Goal: Find contact information: Find contact information

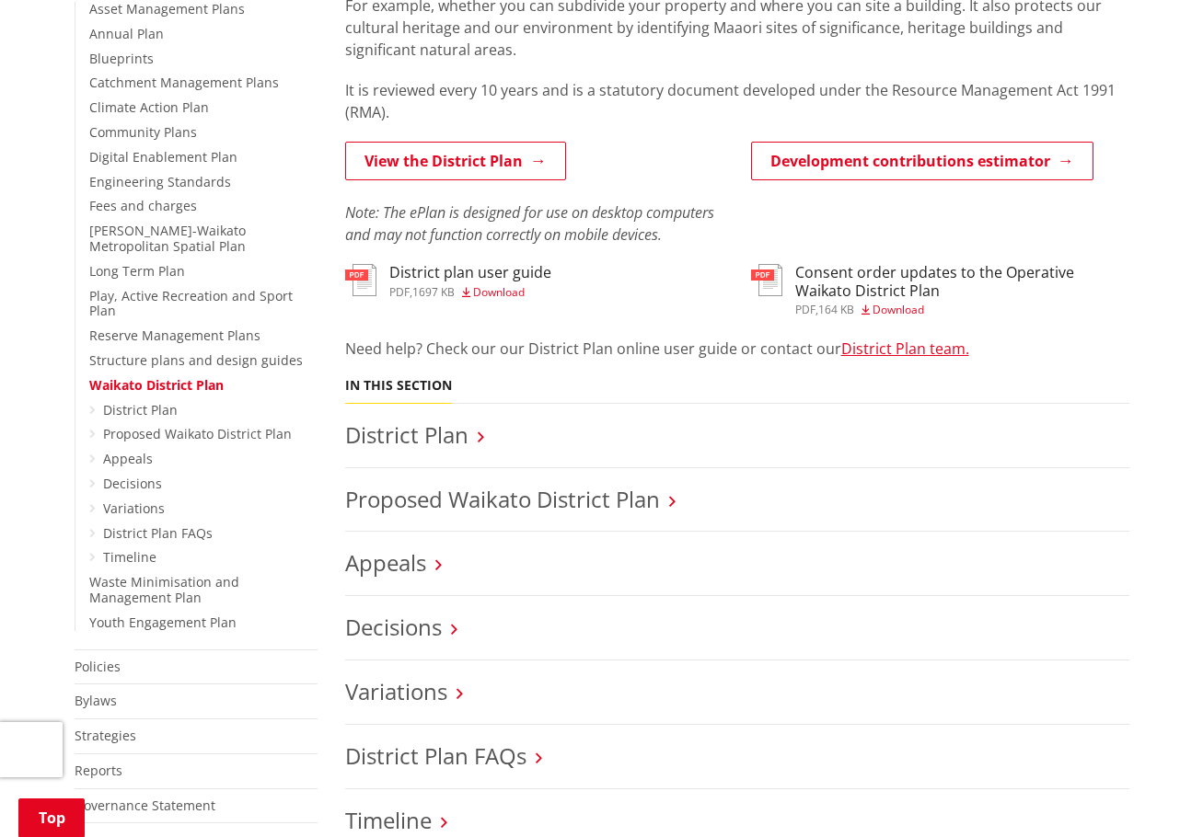
scroll to position [460, 0]
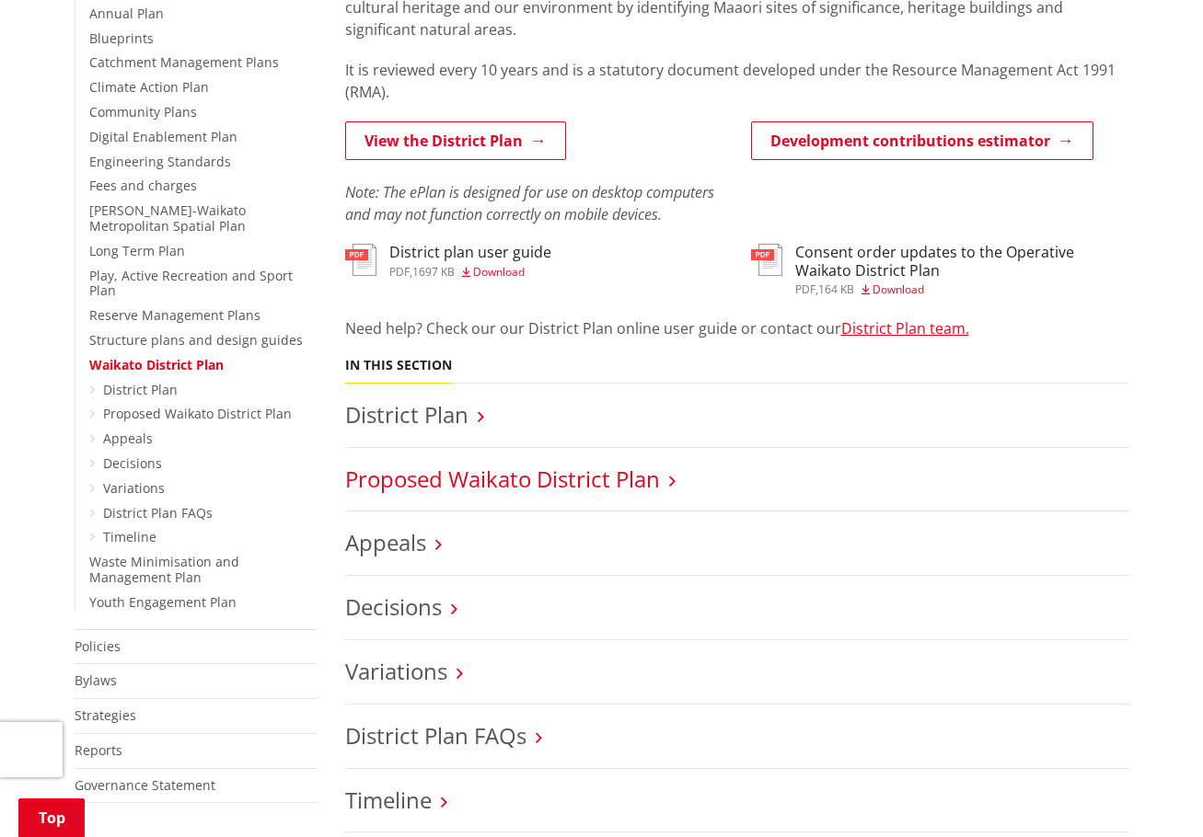
click at [472, 479] on link "Proposed Waikato District Plan" at bounding box center [502, 479] width 315 height 30
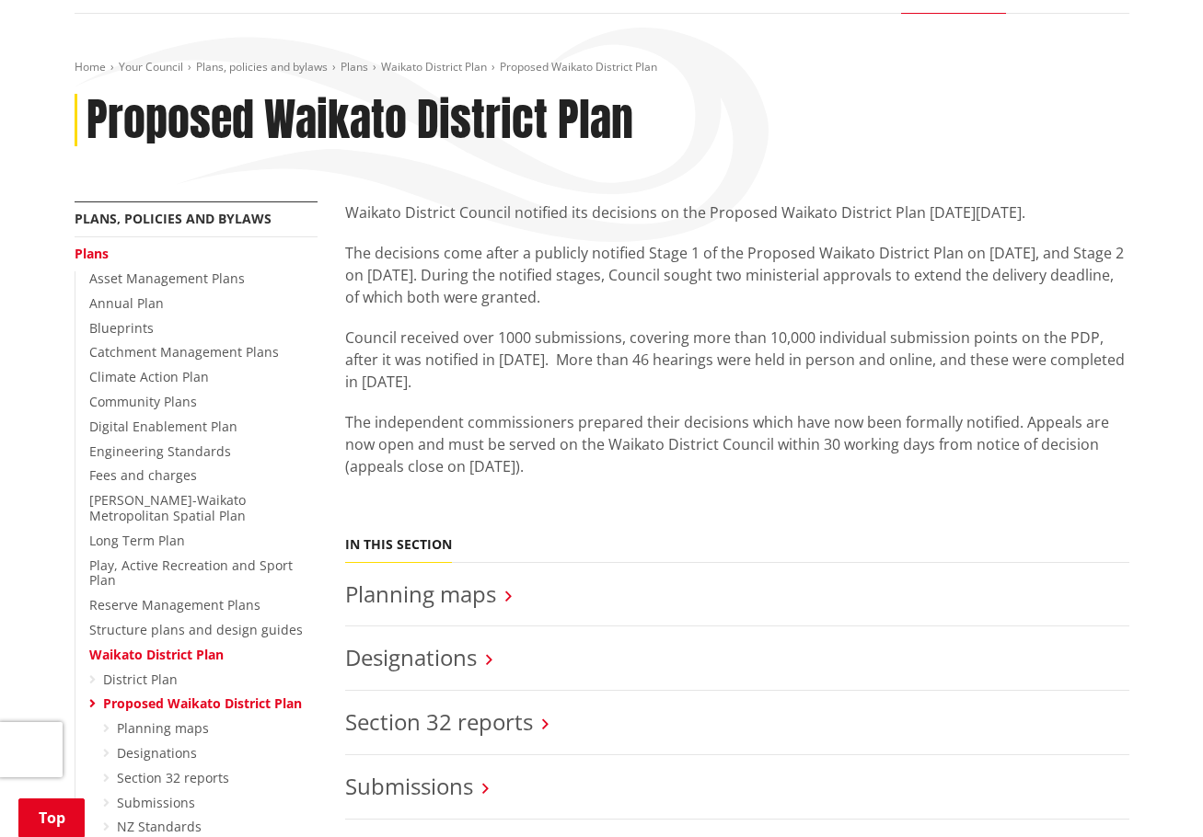
scroll to position [276, 0]
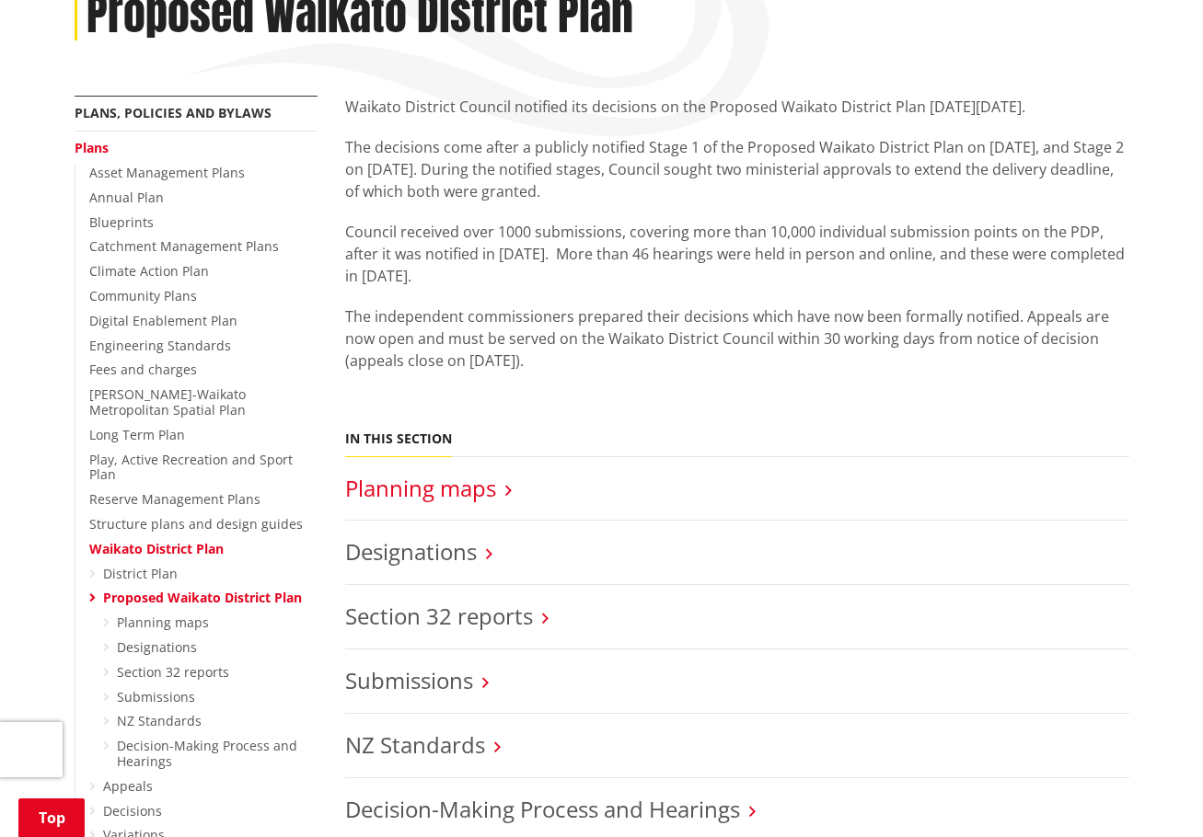
click at [464, 492] on link "Planning maps" at bounding box center [420, 488] width 151 height 30
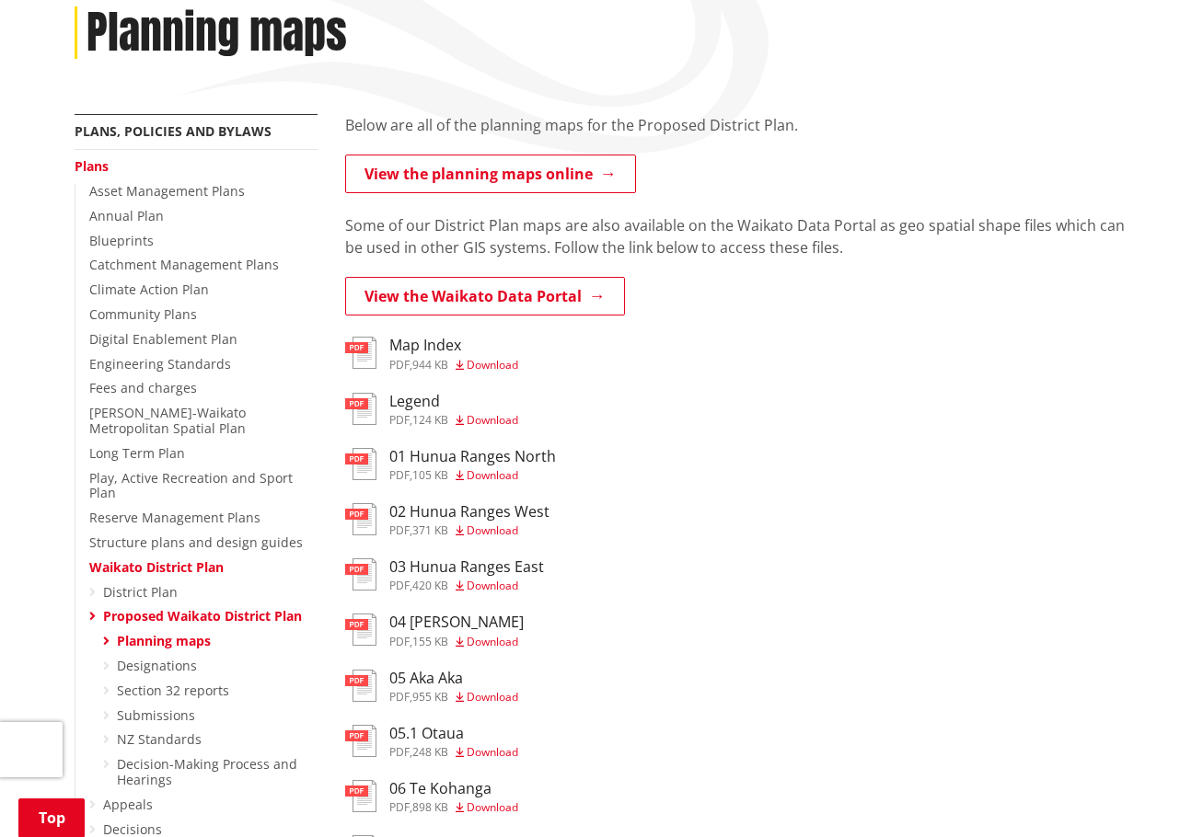
scroll to position [276, 0]
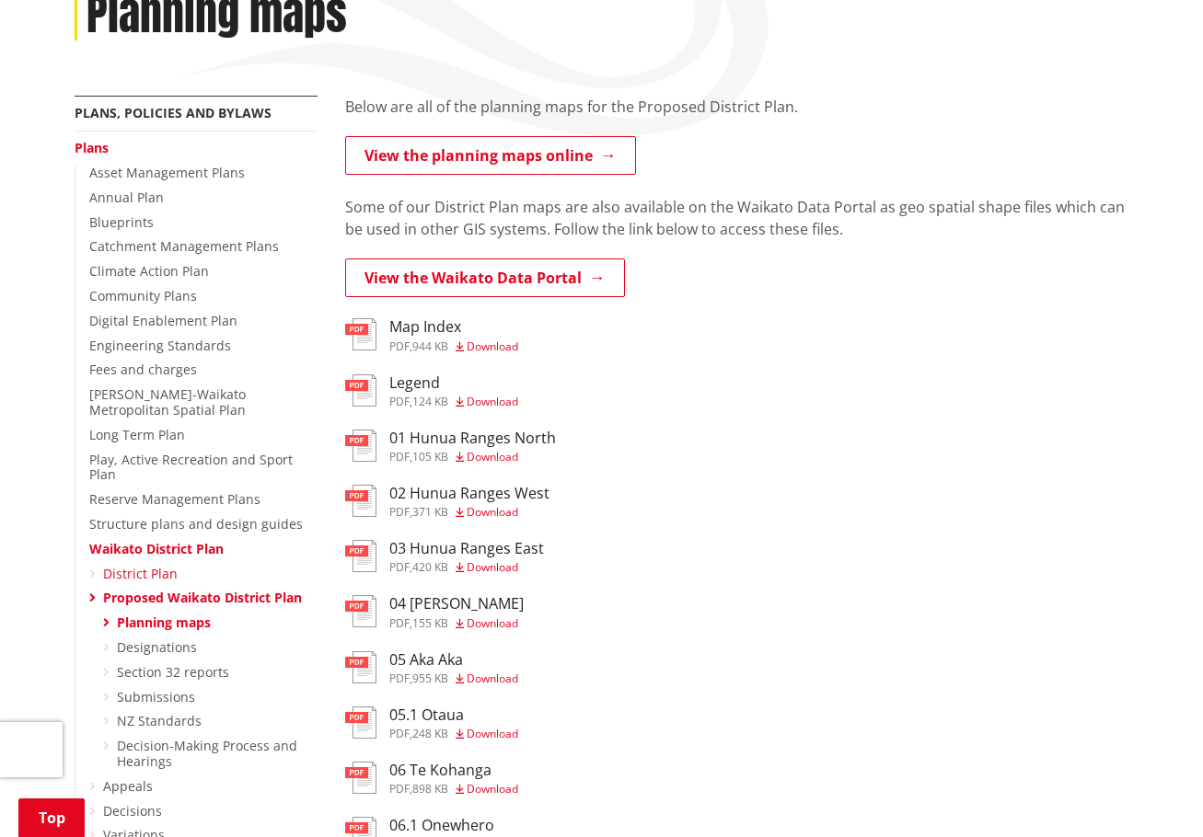
click at [167, 565] on link "District Plan" at bounding box center [140, 573] width 75 height 17
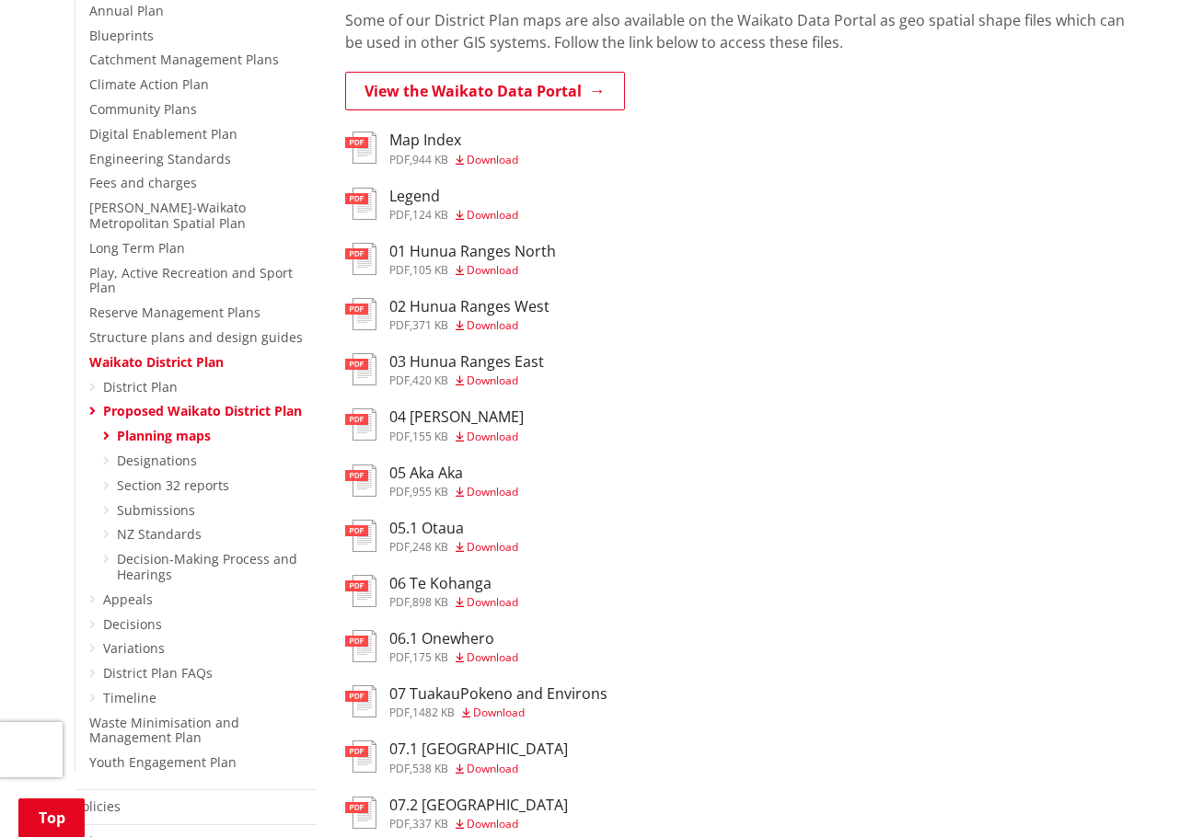
scroll to position [552, 0]
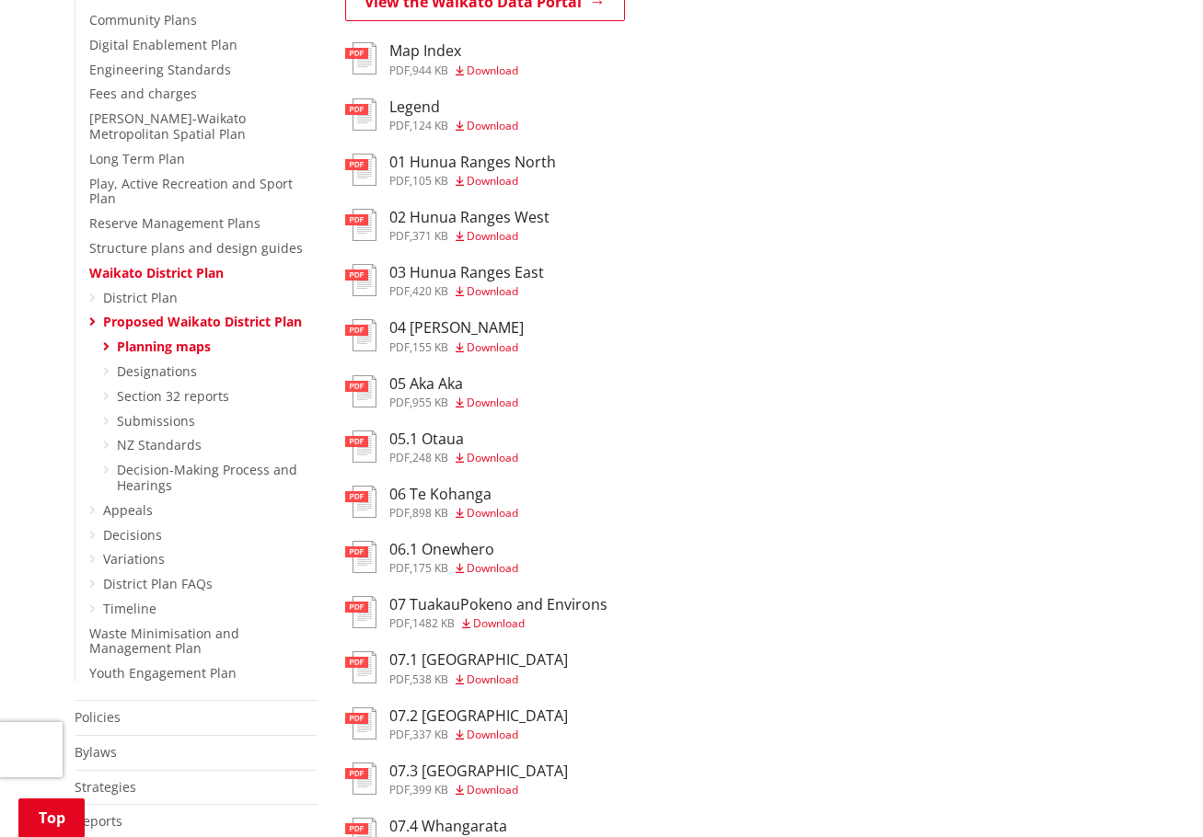
click at [91, 504] on icon at bounding box center [92, 510] width 6 height 13
click at [140, 264] on link "Waikato District Plan" at bounding box center [156, 272] width 134 height 17
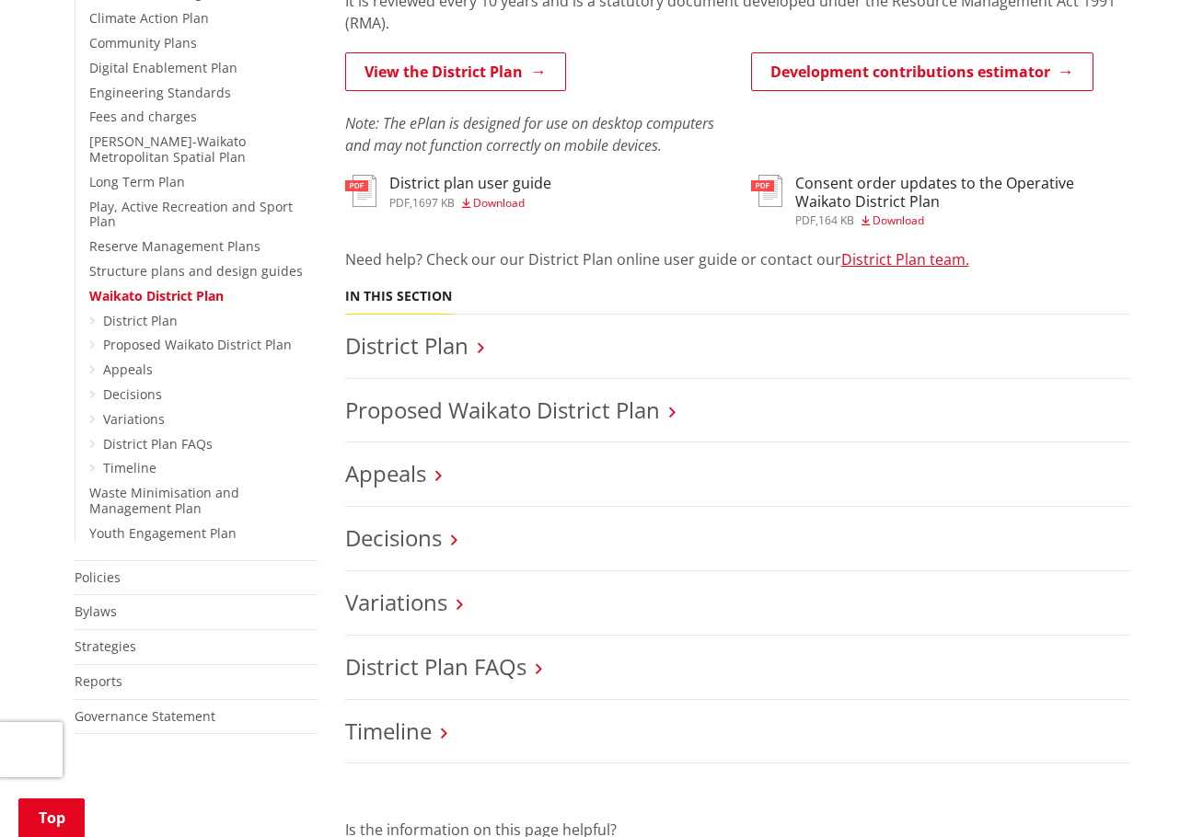
scroll to position [552, 0]
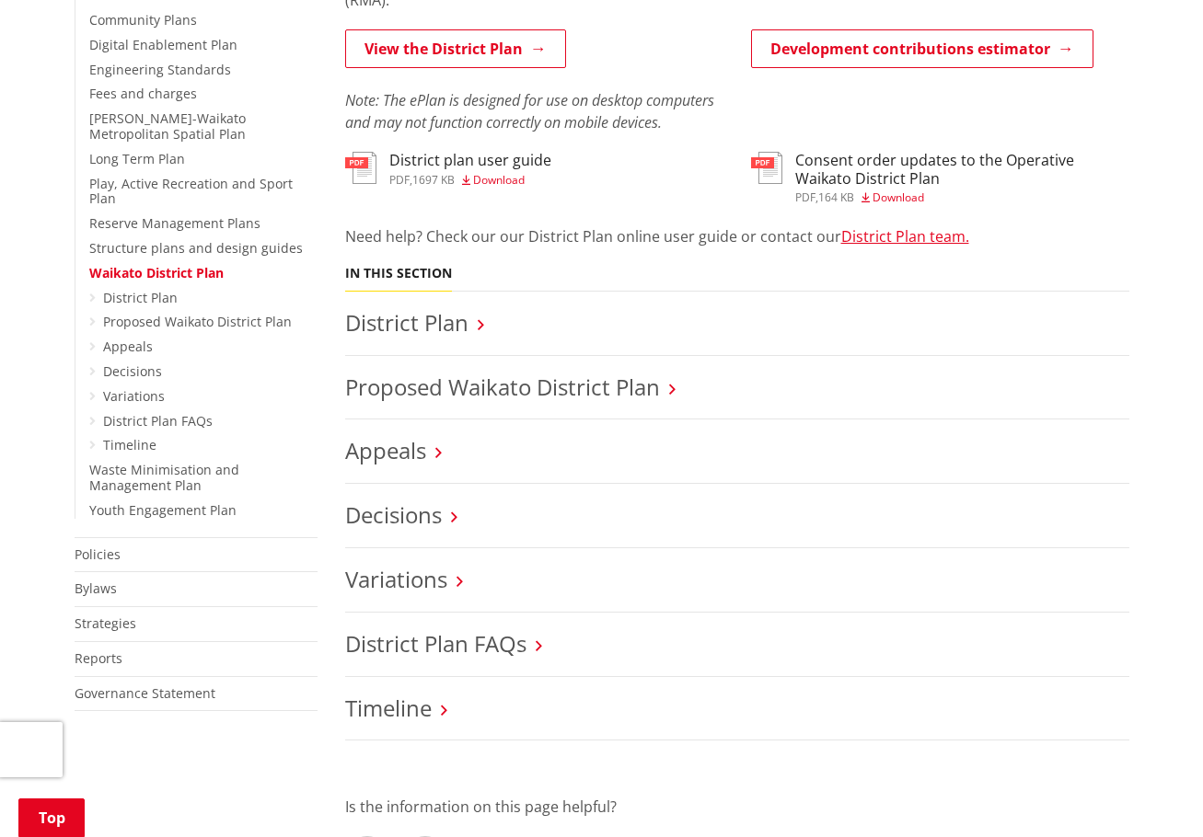
click at [432, 455] on h3 "Appeals" at bounding box center [737, 451] width 784 height 27
click at [387, 445] on link "Appeals" at bounding box center [385, 450] width 81 height 30
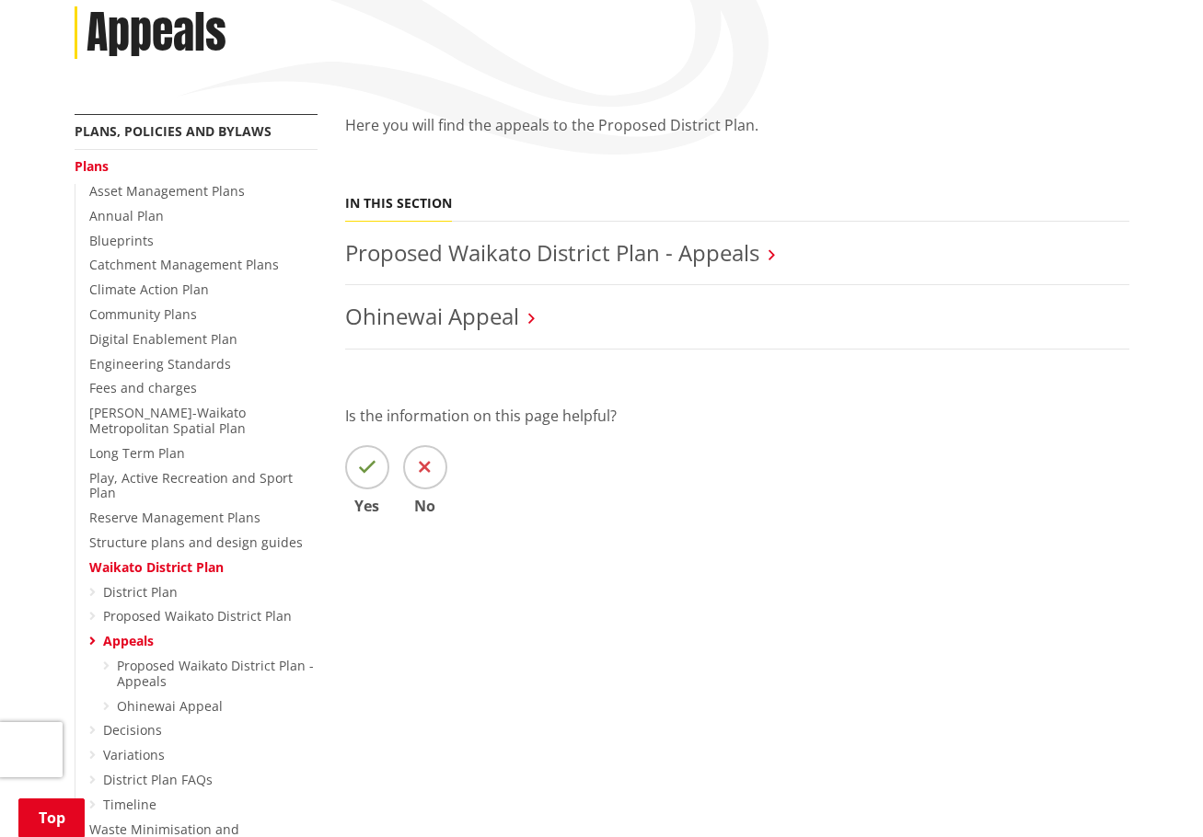
scroll to position [276, 0]
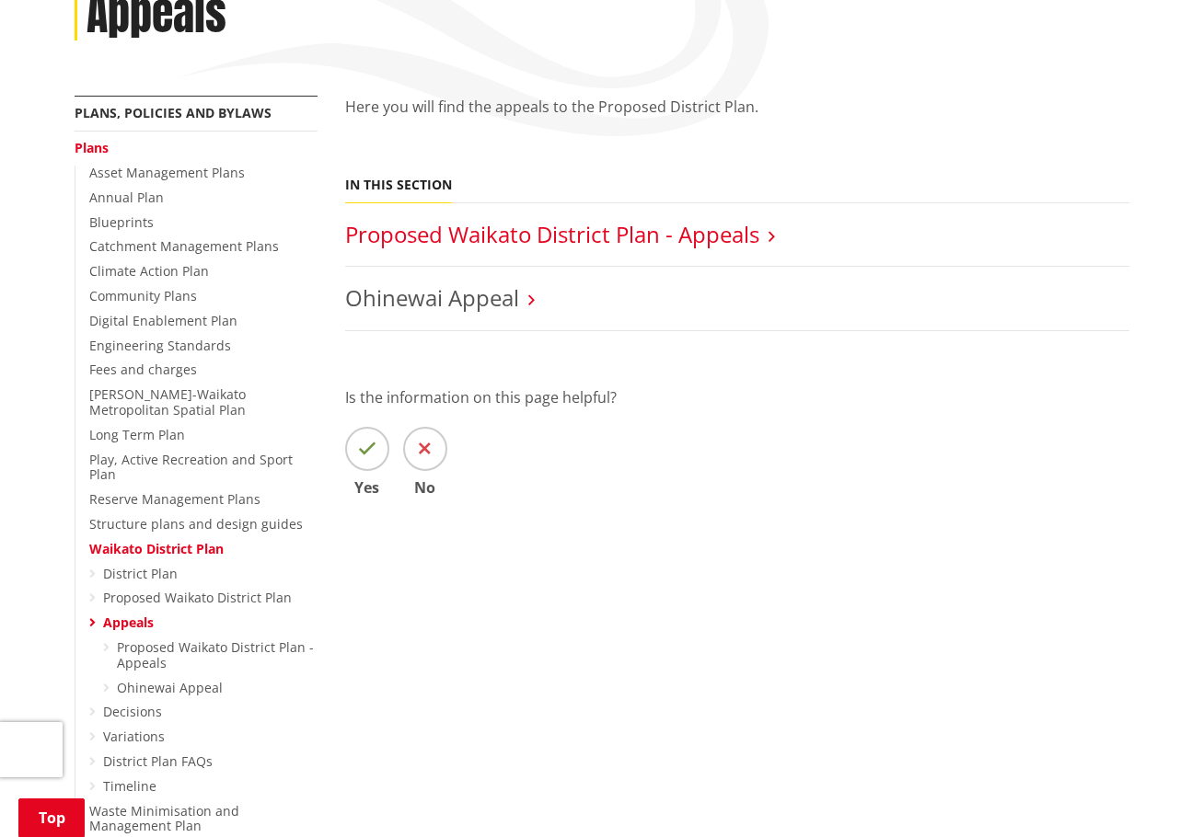
click at [721, 239] on link "Proposed Waikato District Plan - Appeals" at bounding box center [552, 234] width 414 height 30
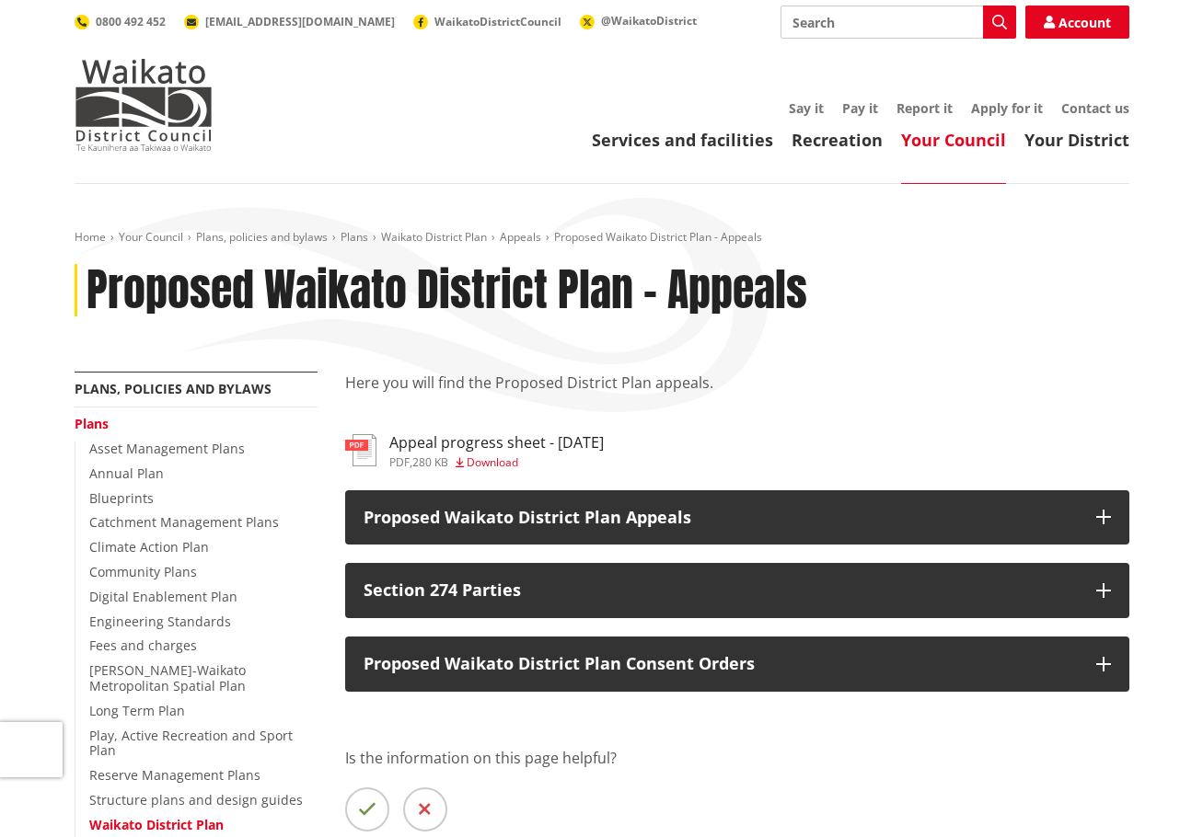
scroll to position [184, 0]
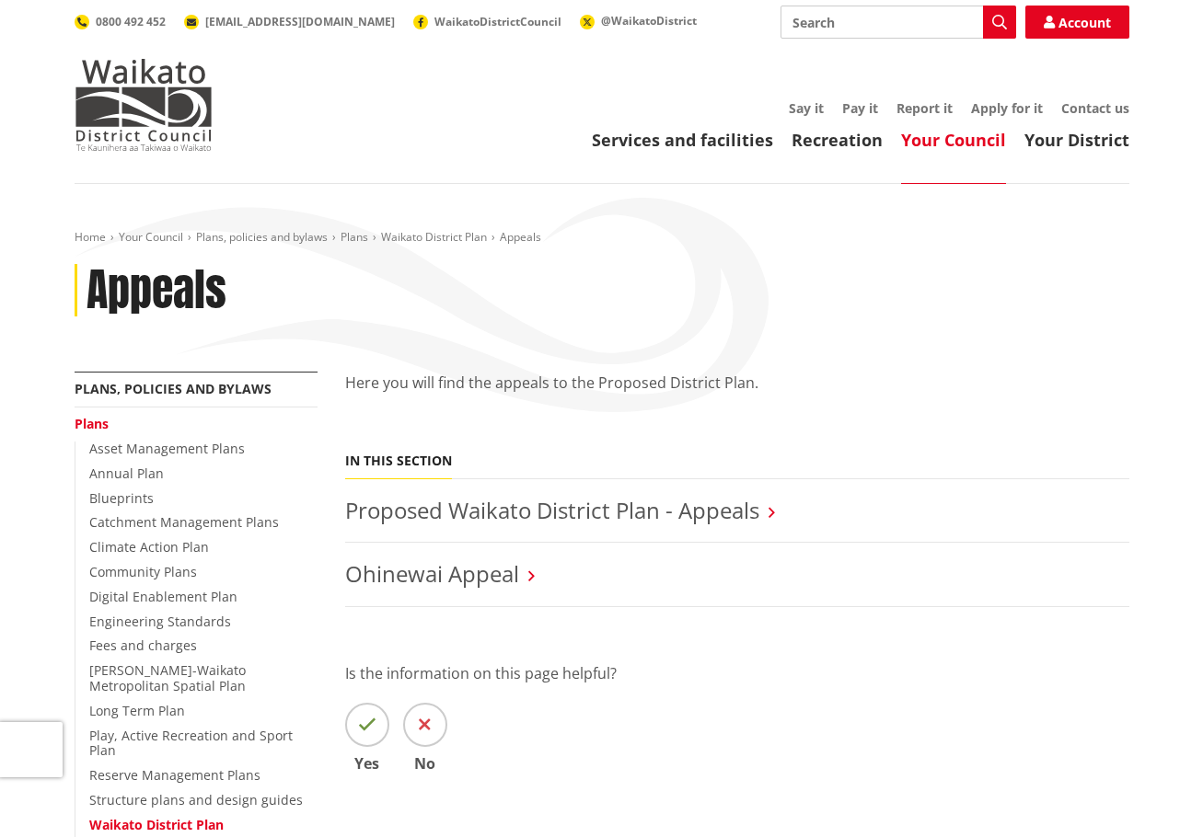
scroll to position [276, 0]
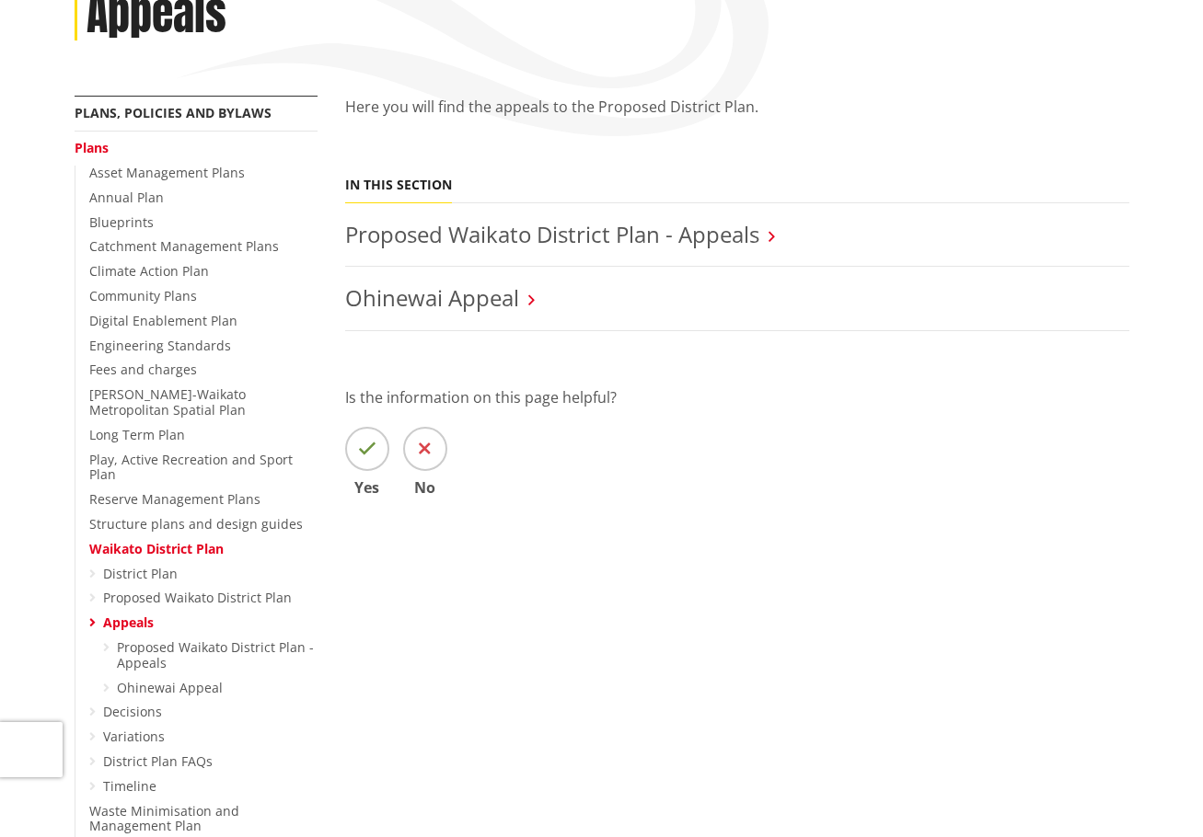
click at [89, 592] on icon at bounding box center [92, 598] width 6 height 13
click at [98, 587] on ul "District Plan Proposed Waikato District Plan Appeals Proposed Waikato District …" at bounding box center [203, 681] width 228 height 228
click at [162, 589] on link "Proposed Waikato District Plan" at bounding box center [197, 597] width 189 height 17
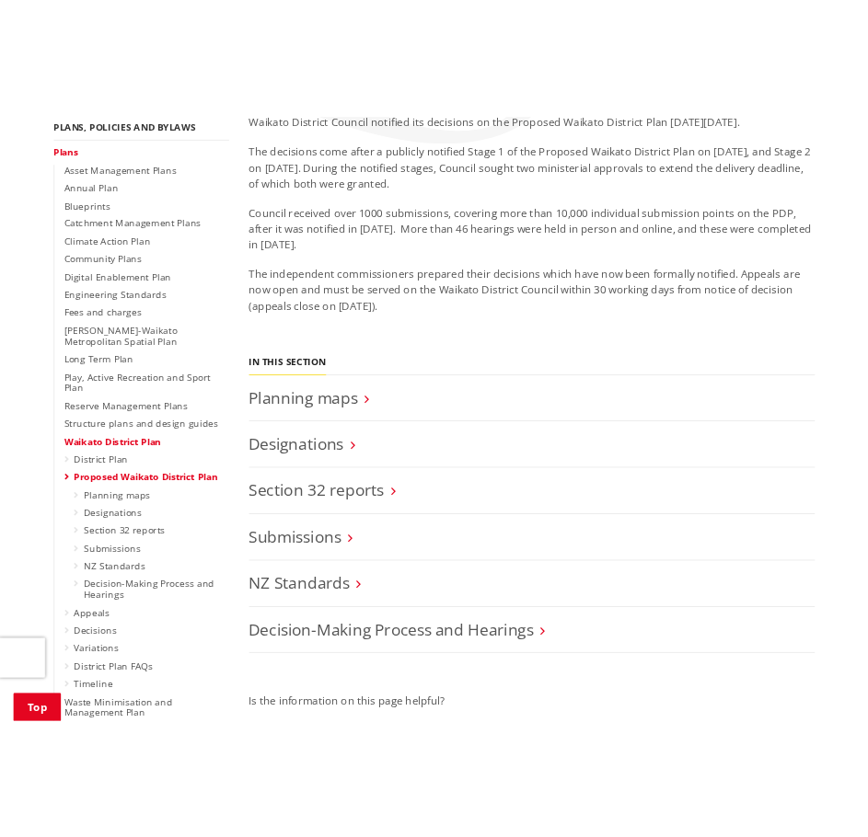
scroll to position [552, 0]
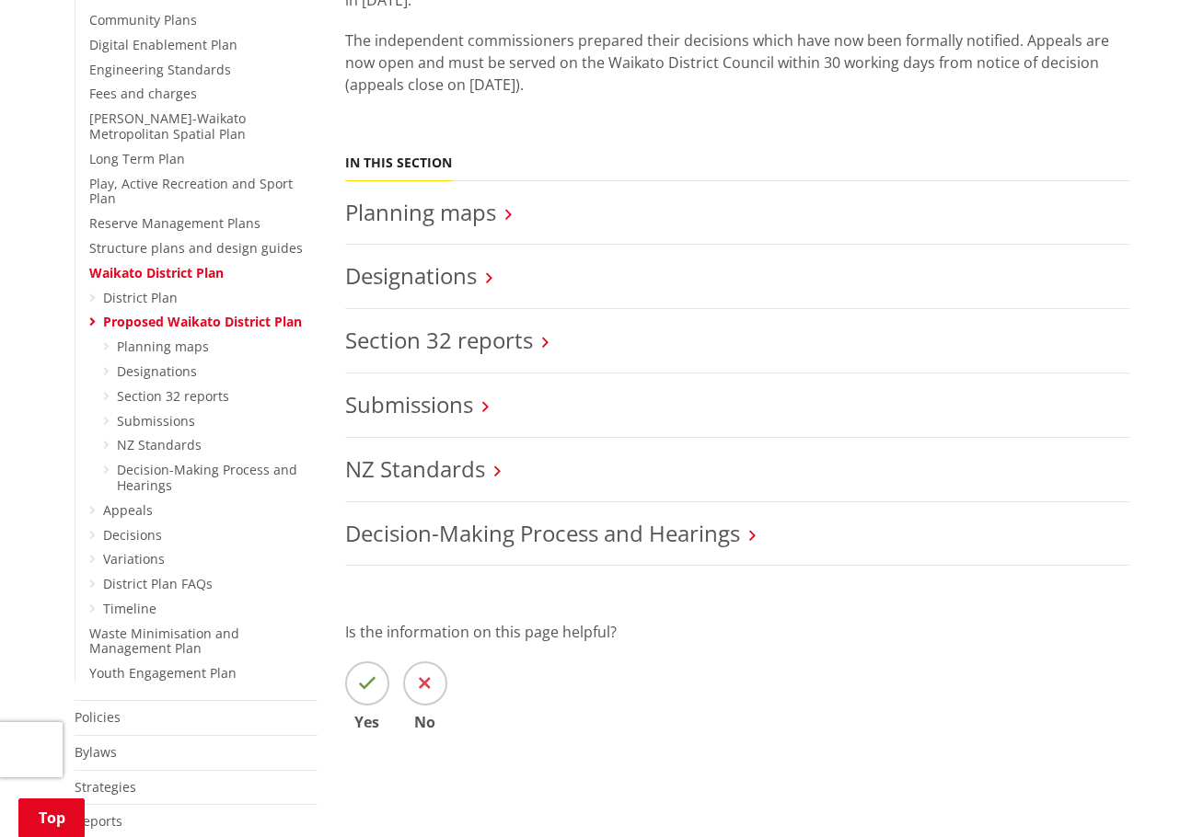
click at [93, 292] on icon at bounding box center [92, 298] width 6 height 13
click at [103, 289] on link "District Plan" at bounding box center [140, 297] width 75 height 17
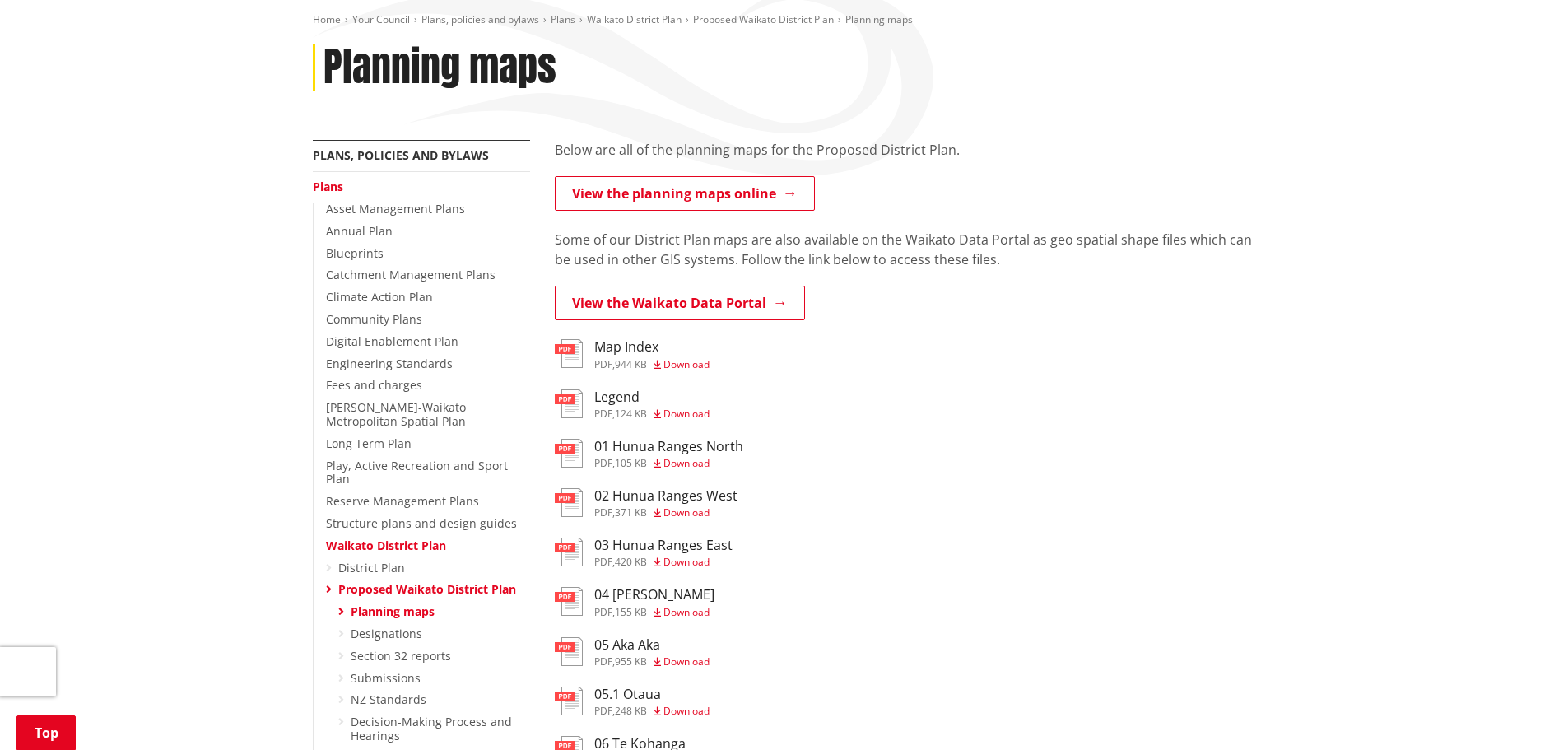
scroll to position [165, 0]
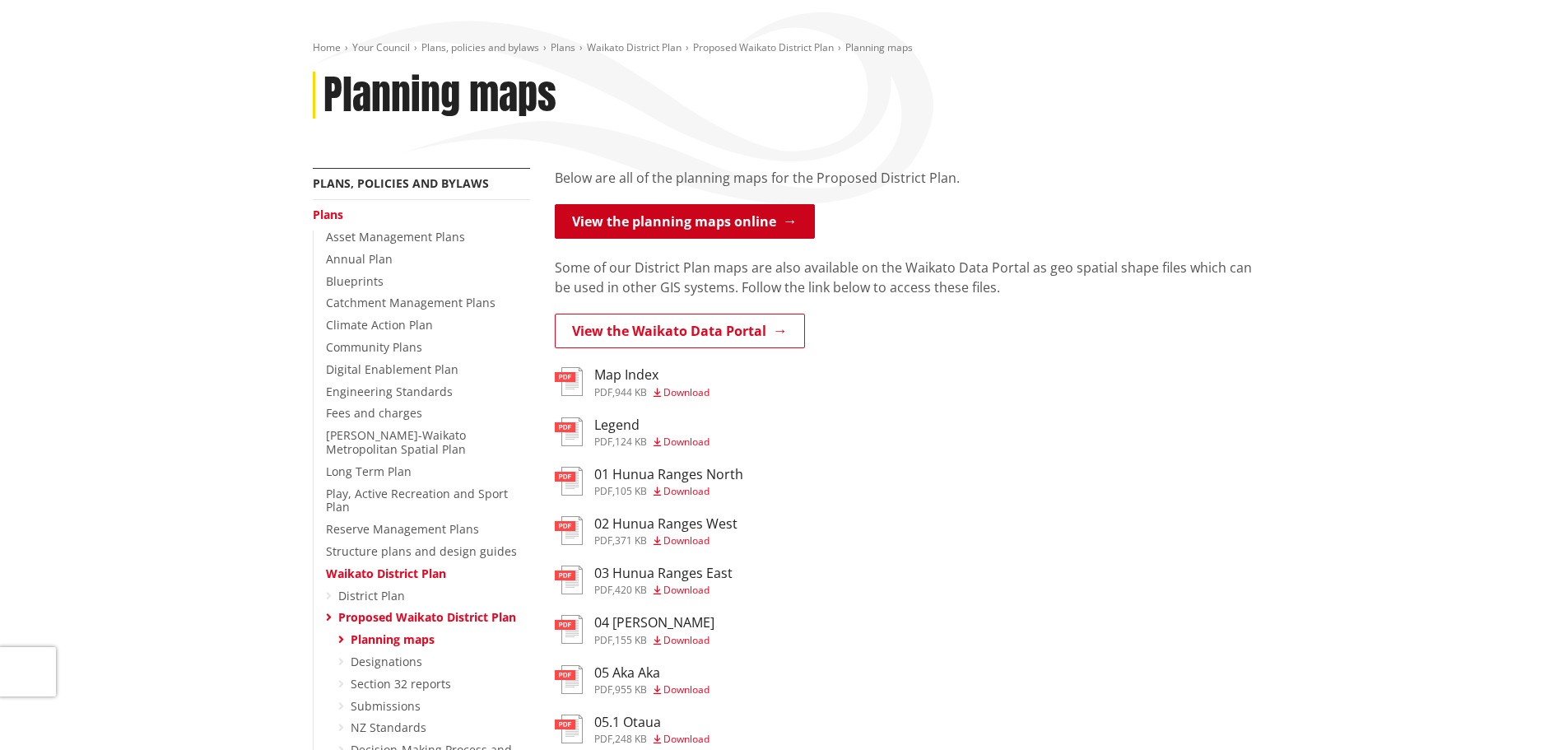
click at [743, 239] on link "View the planning maps online" at bounding box center [684, 221] width 260 height 35
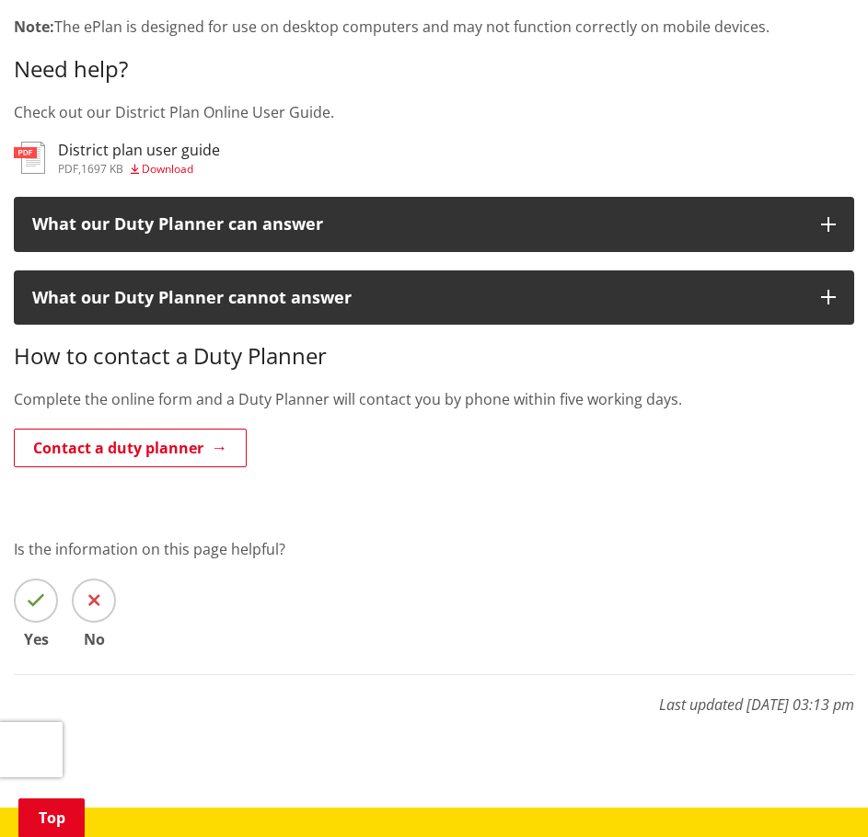
scroll to position [644, 0]
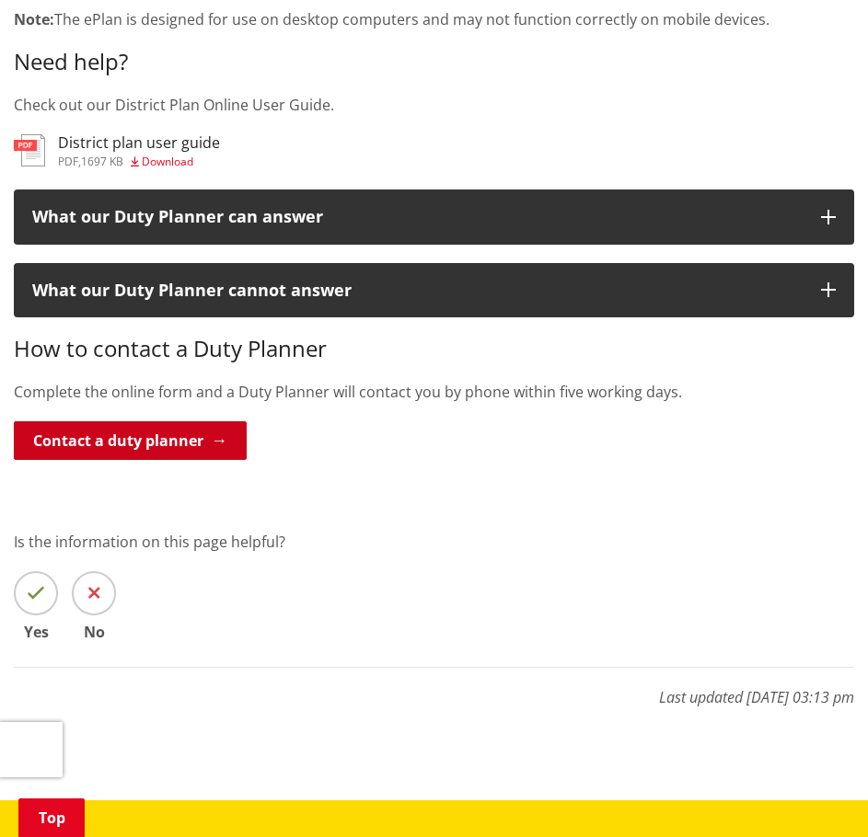
click at [158, 429] on link "Contact a duty planner" at bounding box center [130, 441] width 233 height 39
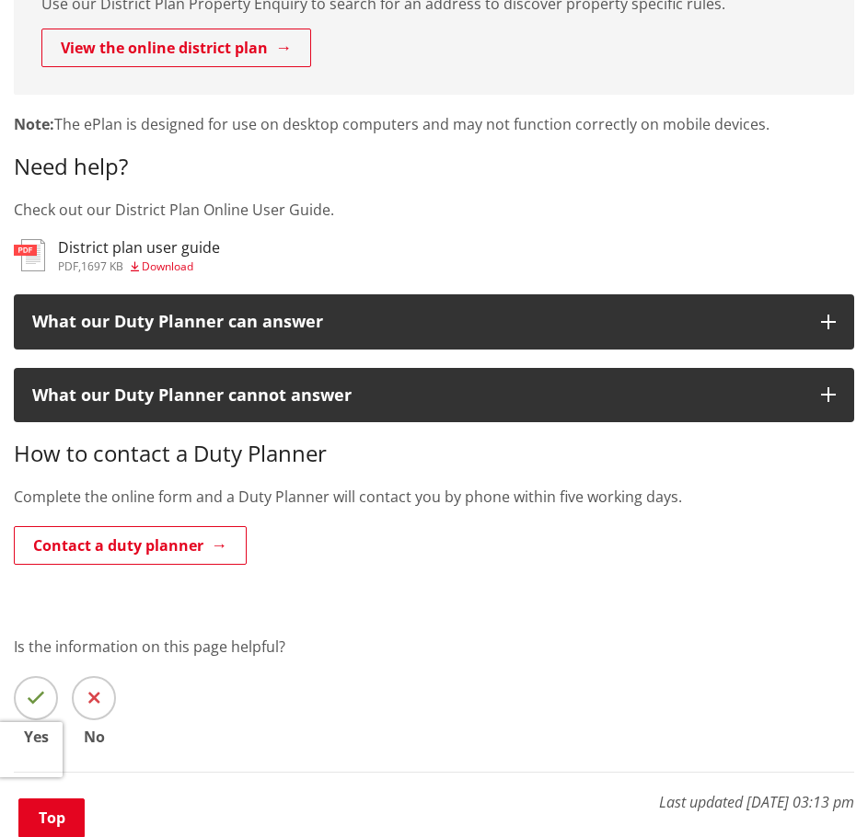
scroll to position [552, 0]
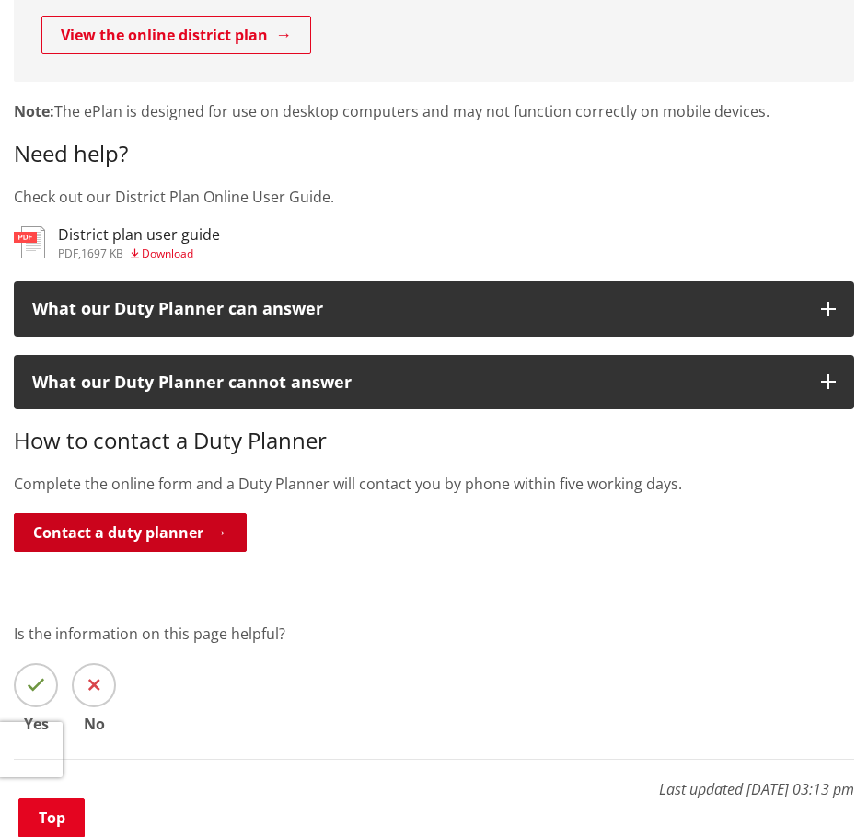
click at [116, 549] on div "How to contact a Duty Planner Complete the online form and a Duty Planner will …" at bounding box center [434, 511] width 840 height 167
click at [117, 547] on link "Contact a duty planner" at bounding box center [130, 533] width 233 height 39
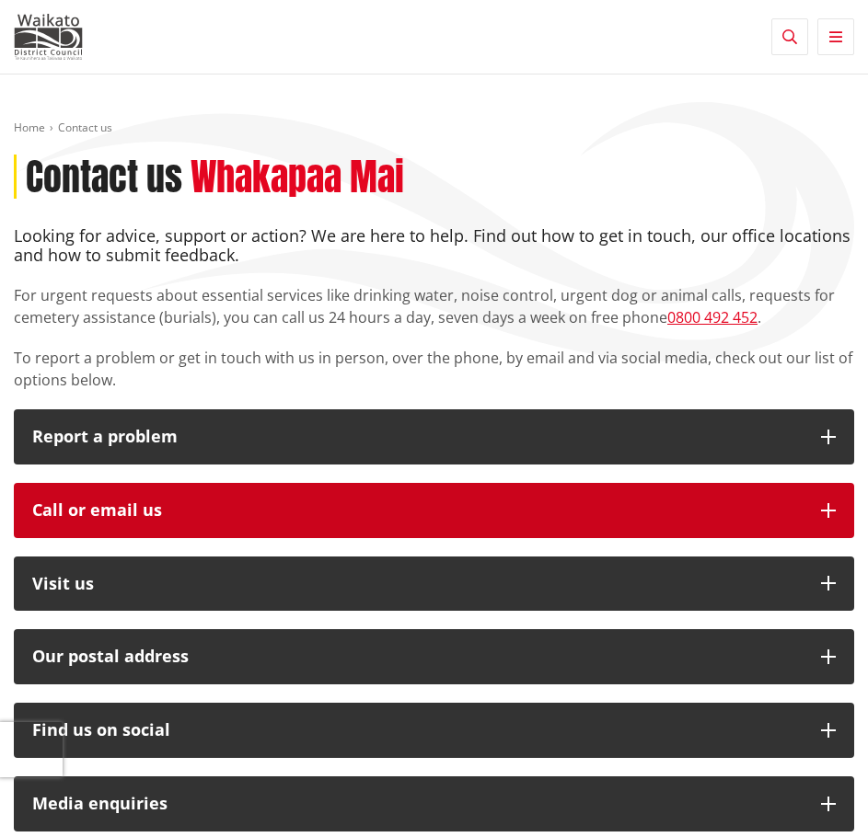
click at [74, 512] on div "Call or email us" at bounding box center [417, 511] width 770 height 18
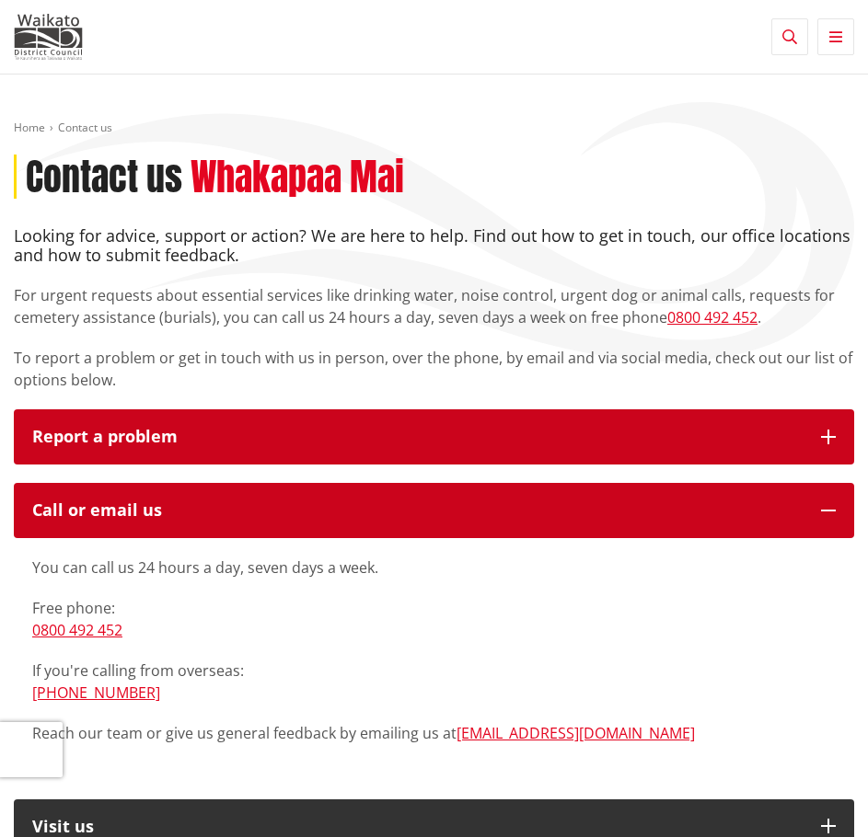
scroll to position [184, 0]
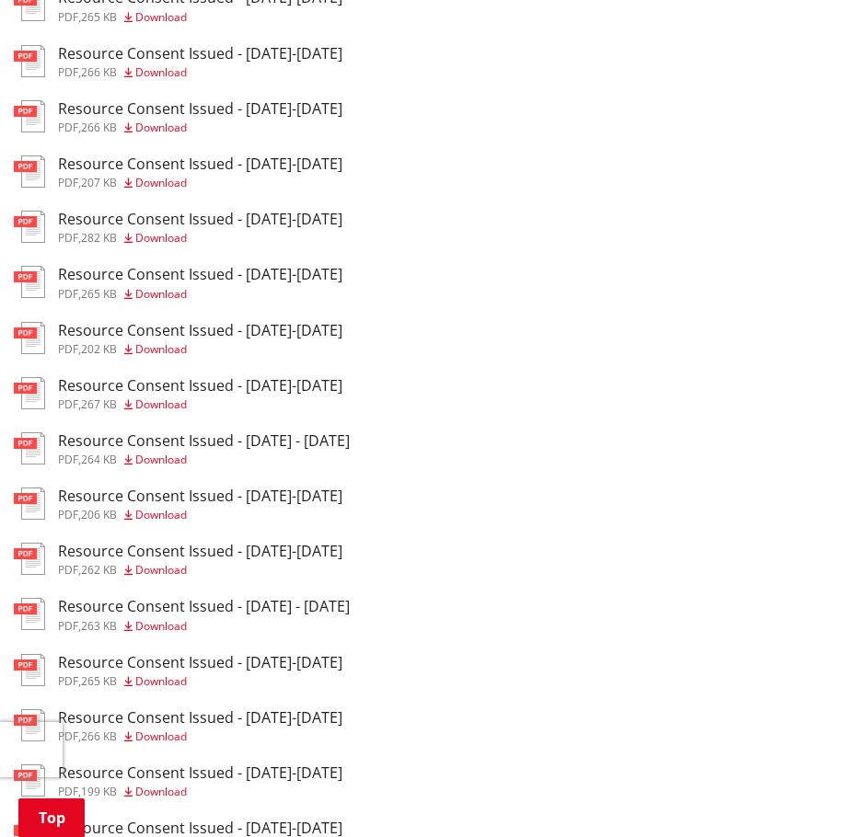
scroll to position [460, 0]
